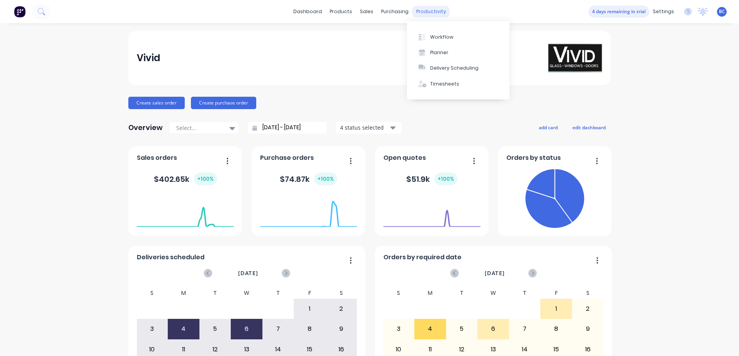
click at [418, 12] on div "productivity" at bounding box center [430, 12] width 37 height 12
click at [449, 86] on div "Timesheets" at bounding box center [444, 83] width 29 height 7
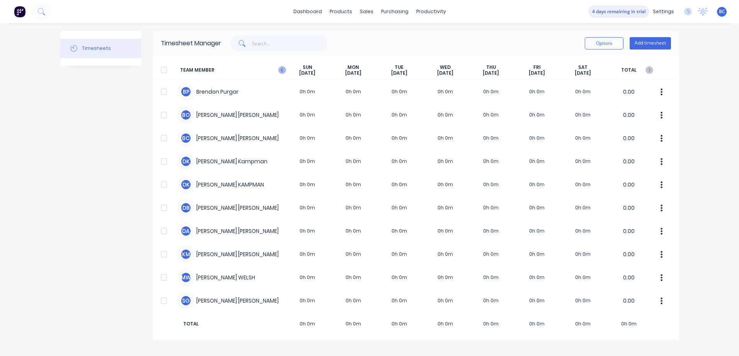
click at [282, 70] on icon at bounding box center [282, 70] width 2 height 4
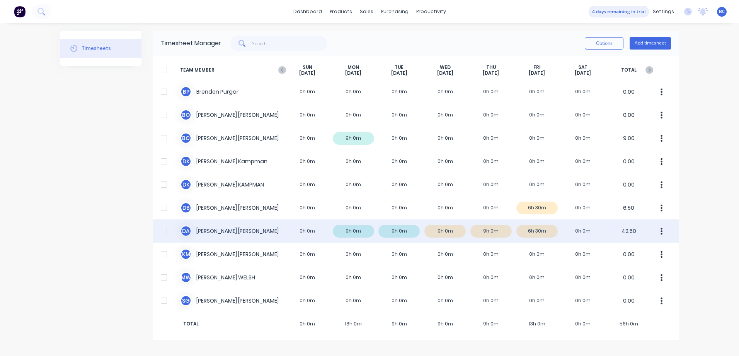
click at [540, 232] on div "D A [PERSON_NAME] 0h 0m 9h 0m 9h 0m 9h 0m 9h 0m 6h 30m 0h 0m 42.50" at bounding box center [416, 230] width 526 height 23
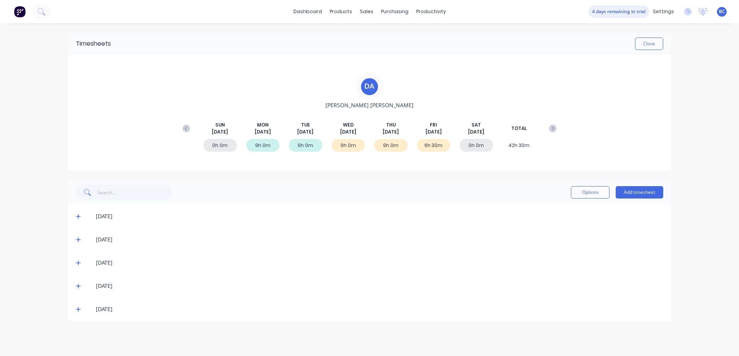
click at [80, 315] on div "[DATE]" at bounding box center [369, 308] width 603 height 23
click at [81, 311] on span at bounding box center [80, 309] width 8 height 8
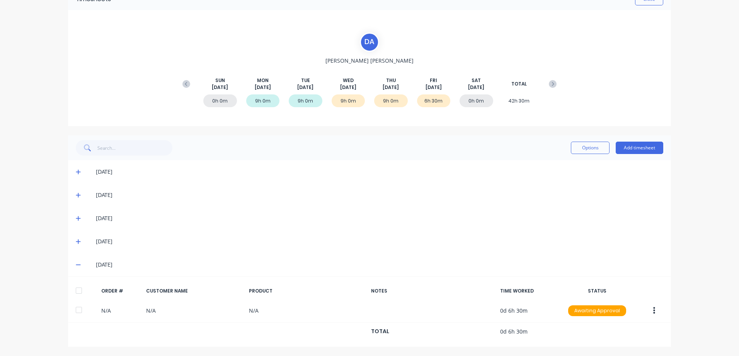
scroll to position [45, 0]
click at [76, 267] on icon at bounding box center [78, 263] width 5 height 5
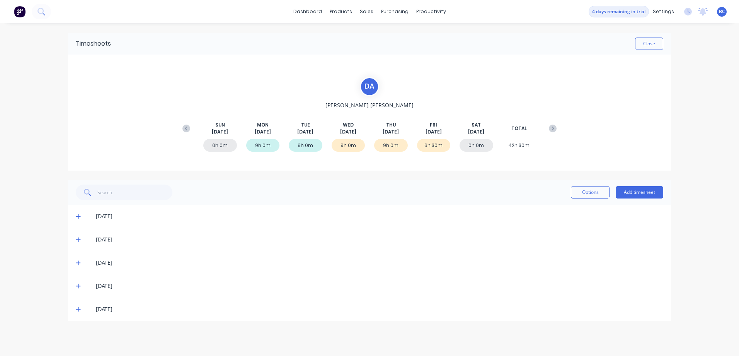
scroll to position [0, 0]
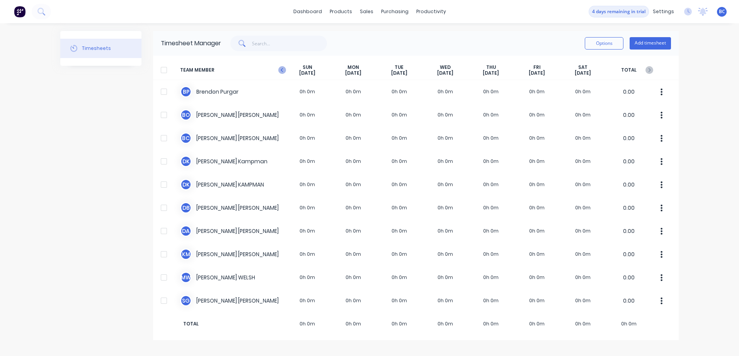
click at [282, 69] on icon at bounding box center [282, 70] width 8 height 8
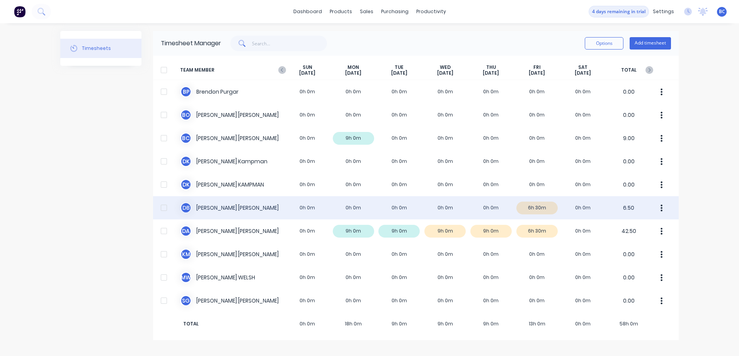
click at [663, 207] on button "button" at bounding box center [662, 207] width 16 height 15
click at [621, 235] on button "Approve" at bounding box center [632, 228] width 73 height 15
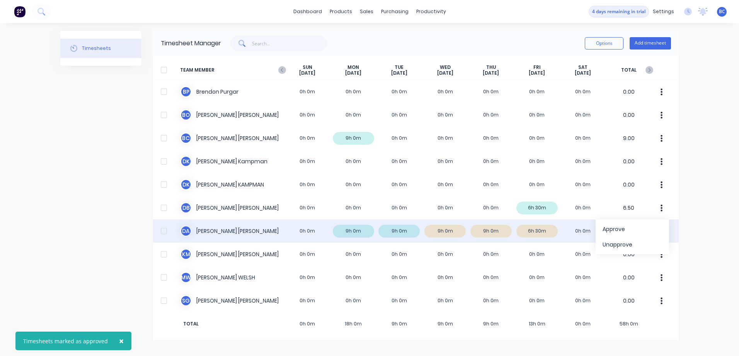
click at [674, 235] on div "D A [PERSON_NAME] 0h 0m 9h 0m 9h 0m 9h 0m 9h 0m 6h 30m 0h 0m 42.50" at bounding box center [416, 230] width 526 height 23
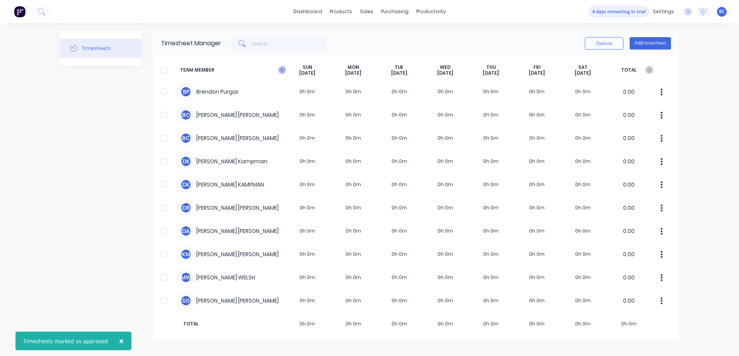
click at [283, 70] on icon at bounding box center [282, 70] width 8 height 8
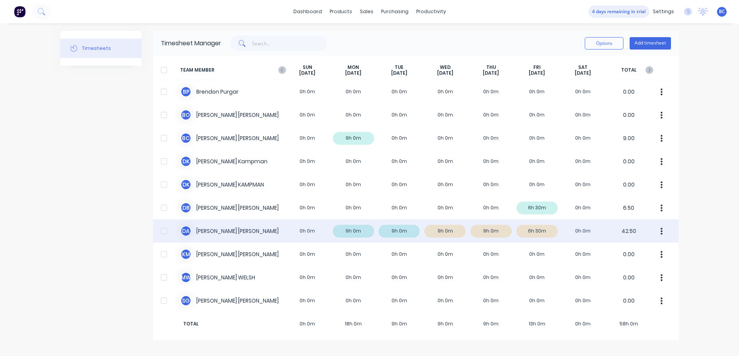
click at [661, 231] on icon "button" at bounding box center [662, 231] width 2 height 9
click at [617, 253] on div "Approve" at bounding box center [633, 252] width 60 height 11
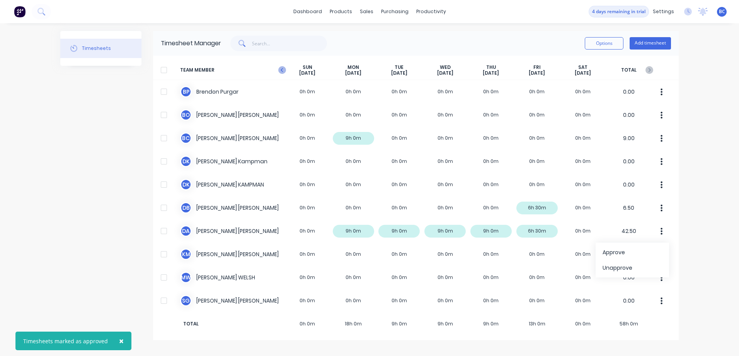
click at [284, 72] on icon at bounding box center [282, 70] width 8 height 8
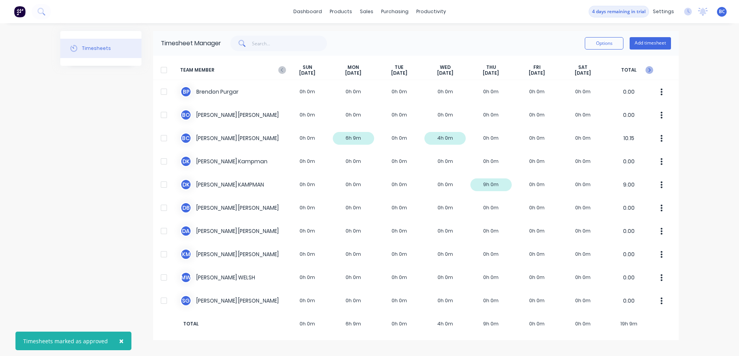
click at [647, 71] on icon at bounding box center [650, 70] width 8 height 8
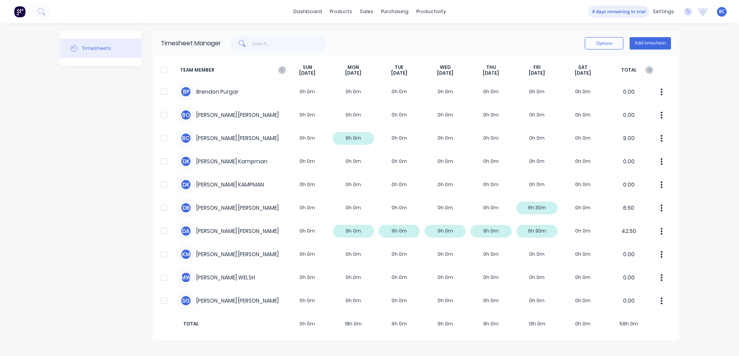
click at [161, 72] on div at bounding box center [163, 69] width 15 height 15
click at [604, 44] on button "Options" at bounding box center [604, 43] width 39 height 12
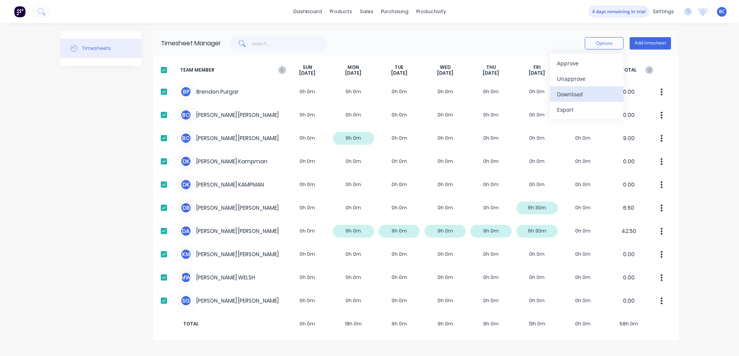
click at [576, 95] on div "Download" at bounding box center [587, 94] width 60 height 11
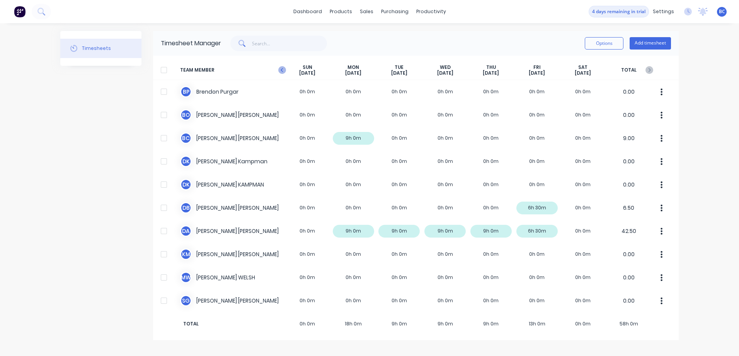
click at [283, 70] on icon at bounding box center [282, 70] width 8 height 8
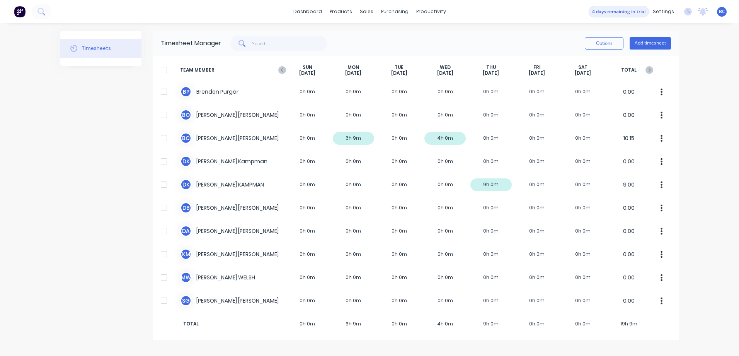
click at [163, 68] on div at bounding box center [163, 69] width 15 height 15
click at [611, 44] on button "Options" at bounding box center [604, 43] width 39 height 12
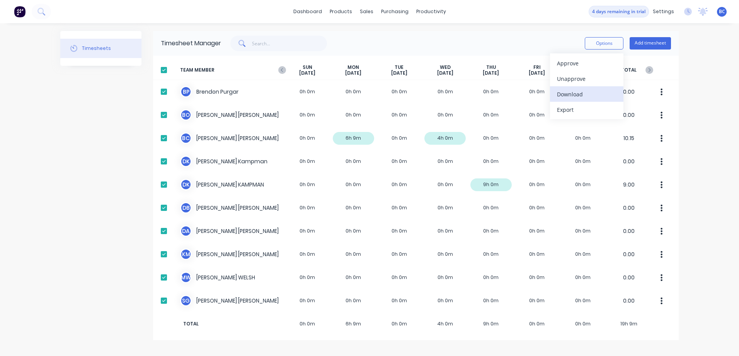
click at [569, 99] on div "Download" at bounding box center [587, 94] width 60 height 11
